Goal: Download file/media

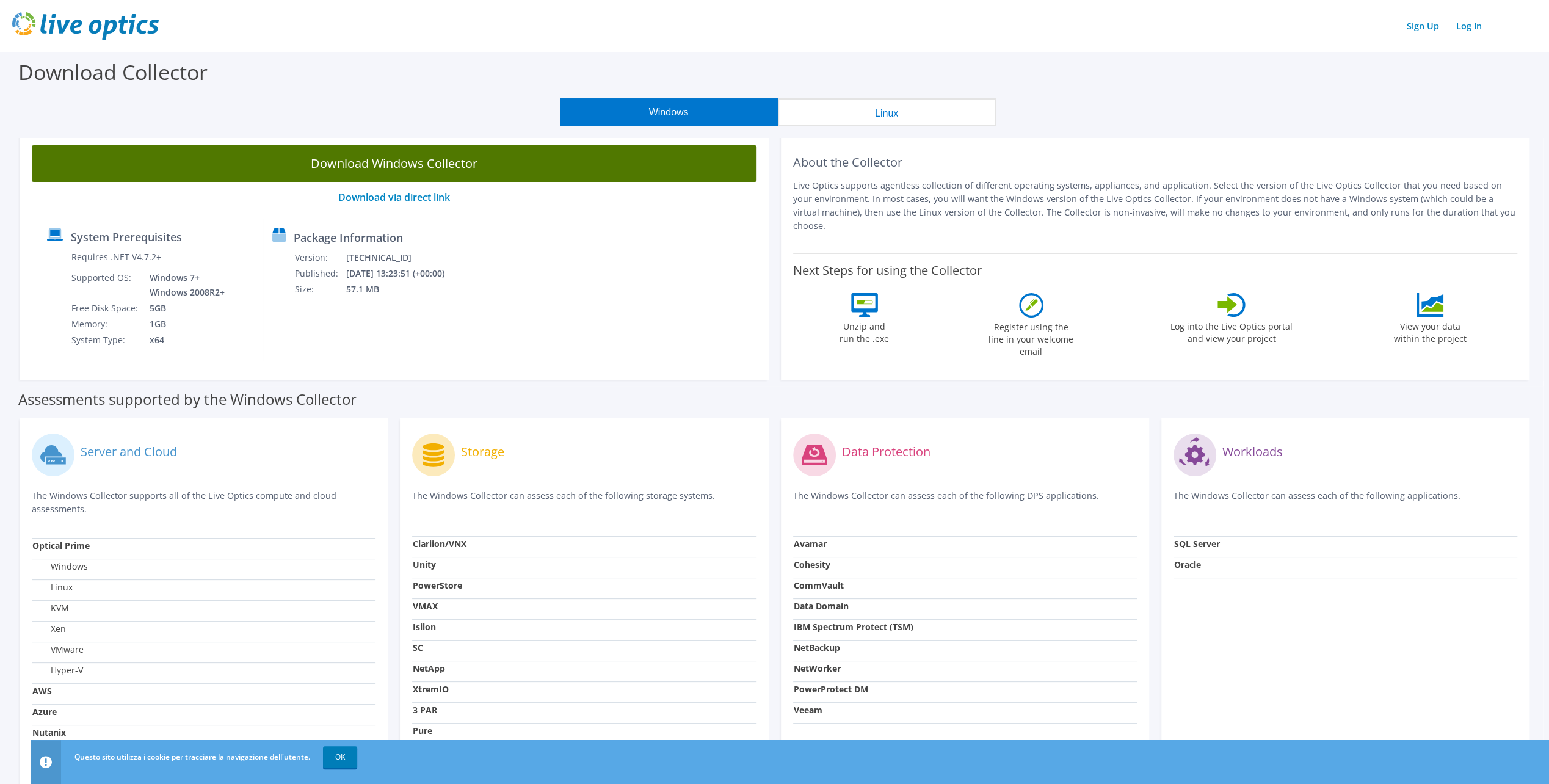
click at [482, 162] on link "Download Windows Collector" at bounding box center [394, 164] width 725 height 37
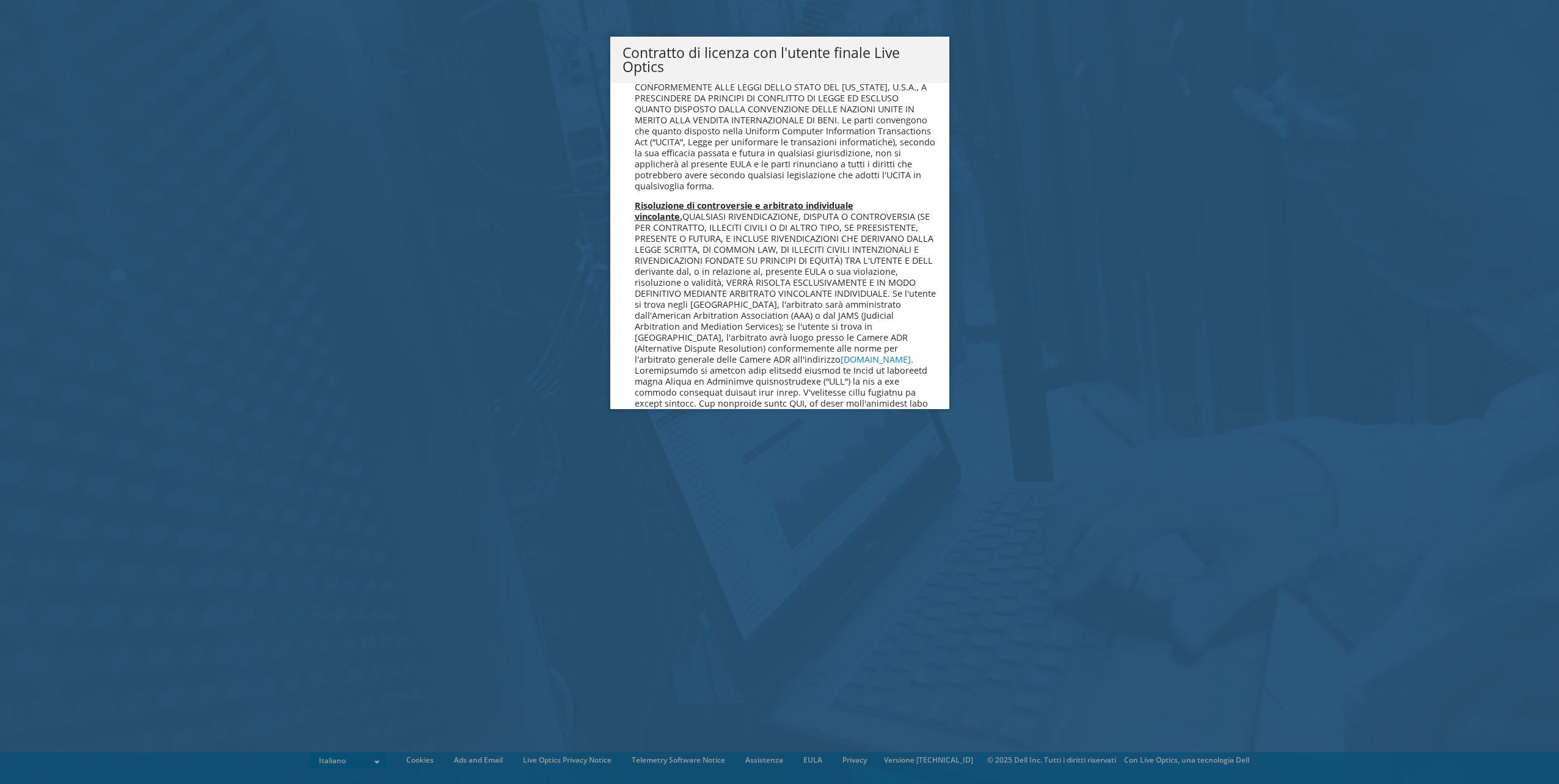
scroll to position [5222, 0]
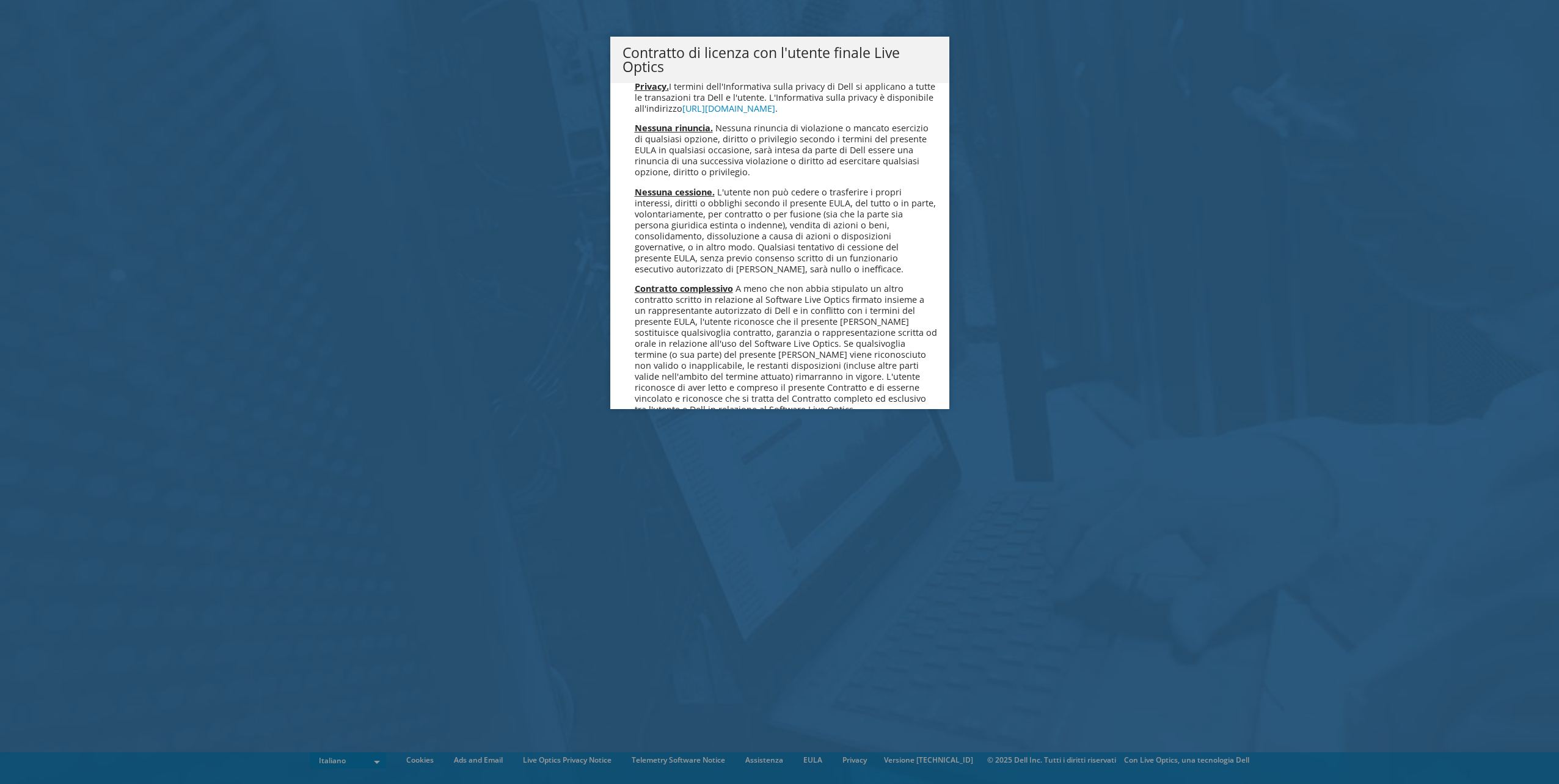
click at [639, 458] on link "Accetta" at bounding box center [655, 472] width 65 height 29
